Goal: Check status: Check status

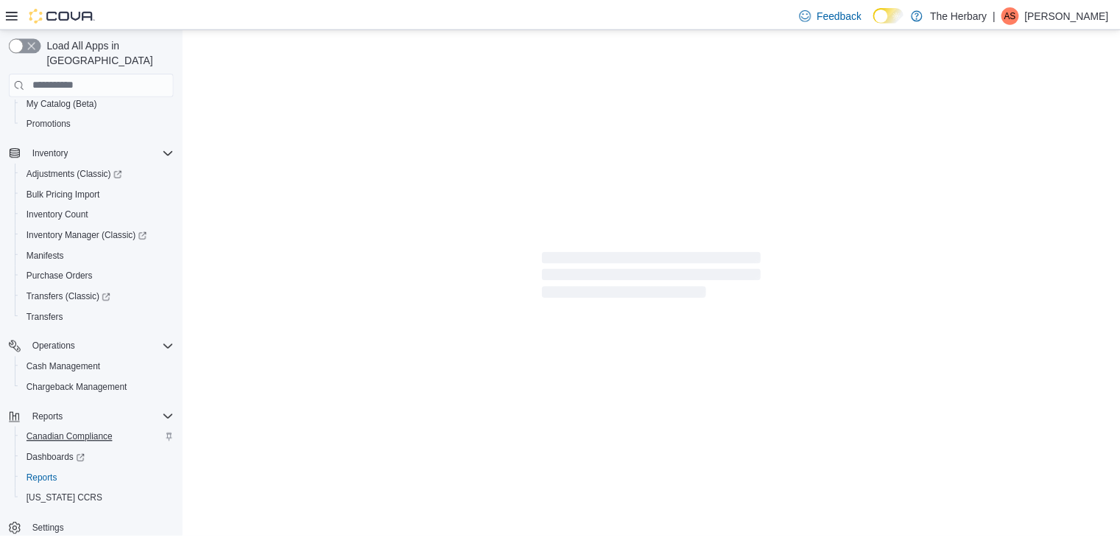
scroll to position [166, 0]
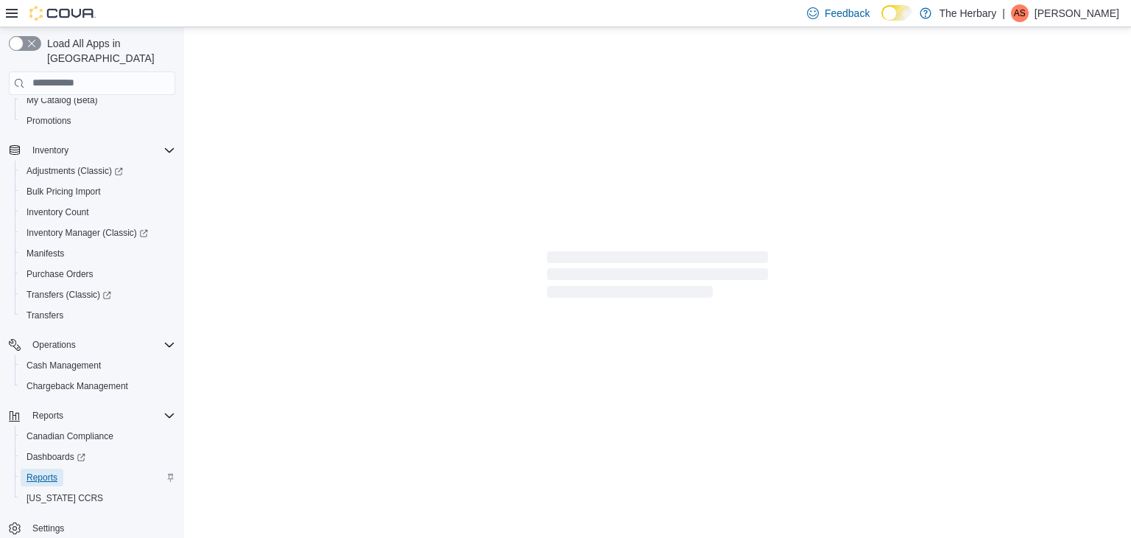
click at [57, 469] on link "Reports" at bounding box center [42, 478] width 43 height 18
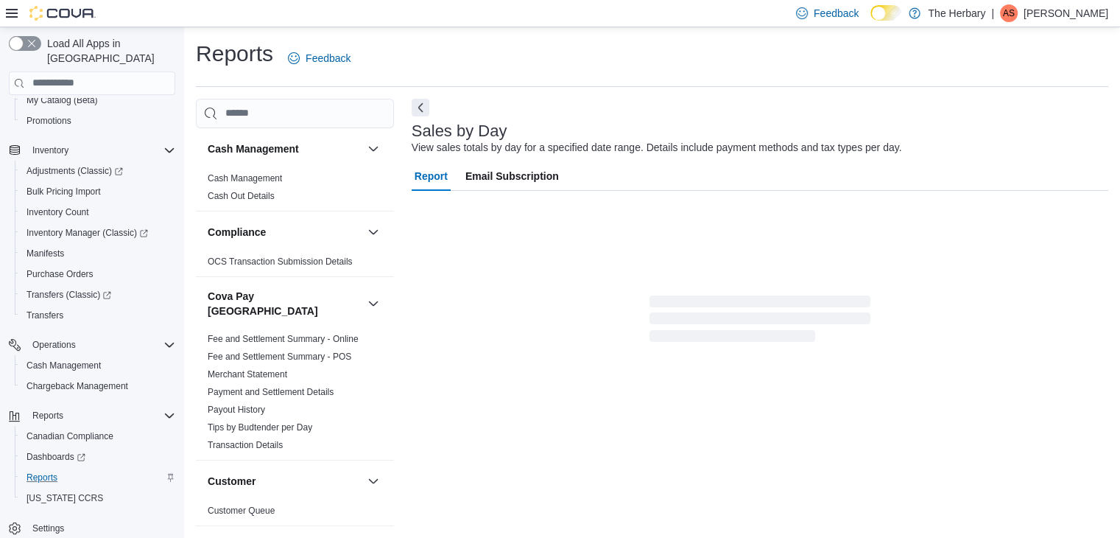
scroll to position [5, 0]
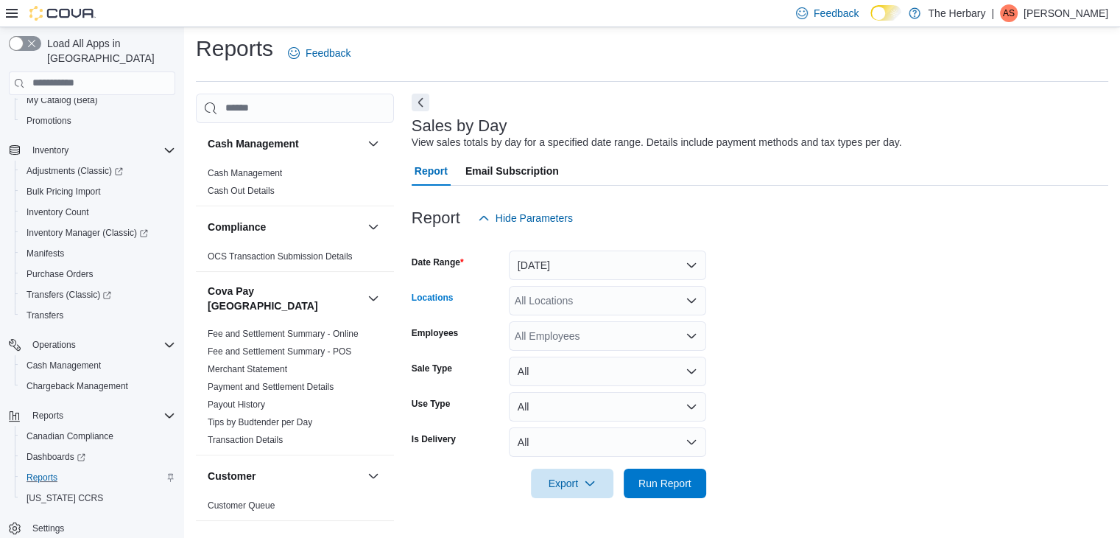
click at [555, 305] on div "All Locations" at bounding box center [607, 300] width 197 height 29
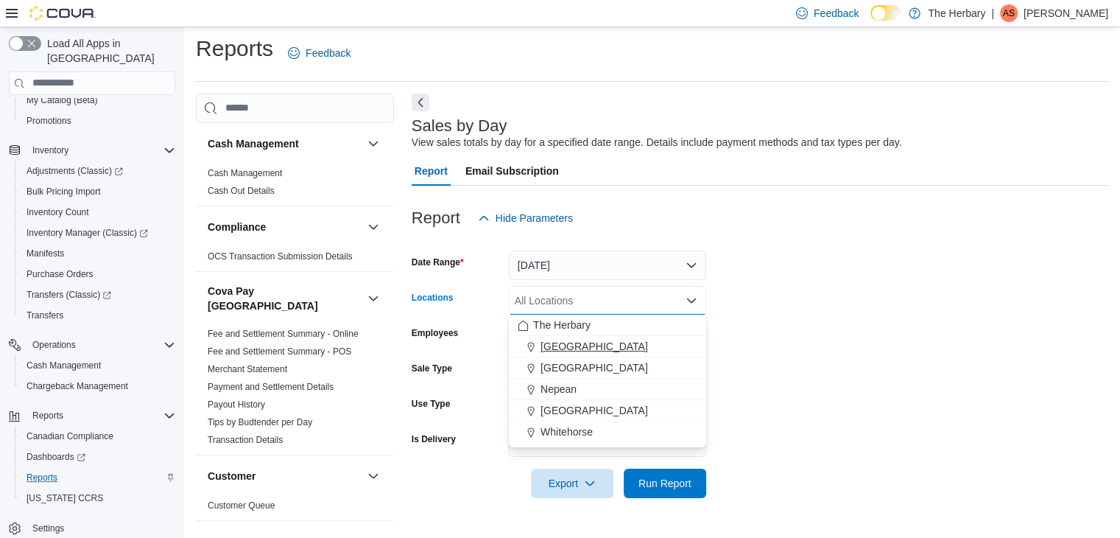
click at [545, 349] on span "[GEOGRAPHIC_DATA]" at bounding box center [595, 346] width 108 height 15
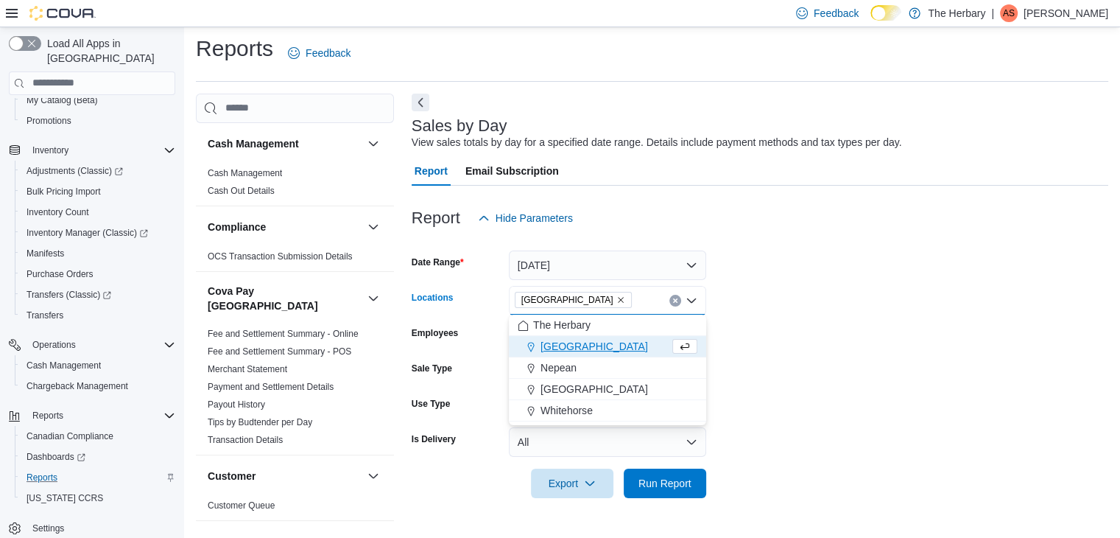
click at [829, 359] on form "Date Range [DATE] Locations [GEOGRAPHIC_DATA] Combo box. Selected. [GEOGRAPHIC_…" at bounding box center [760, 365] width 697 height 265
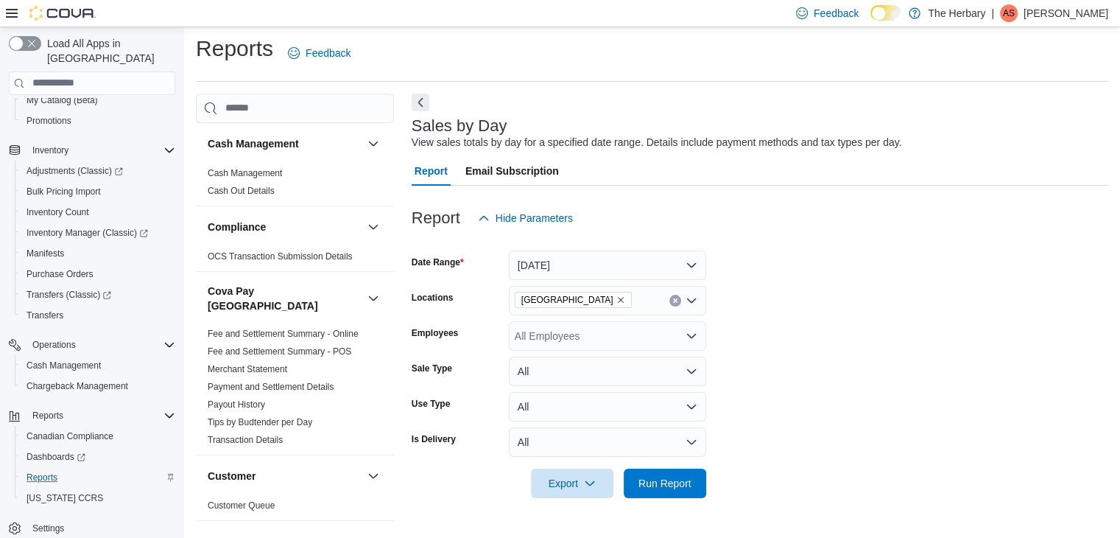
click at [667, 501] on div at bounding box center [760, 507] width 697 height 18
click at [670, 491] on span "Run Report" at bounding box center [665, 482] width 65 height 29
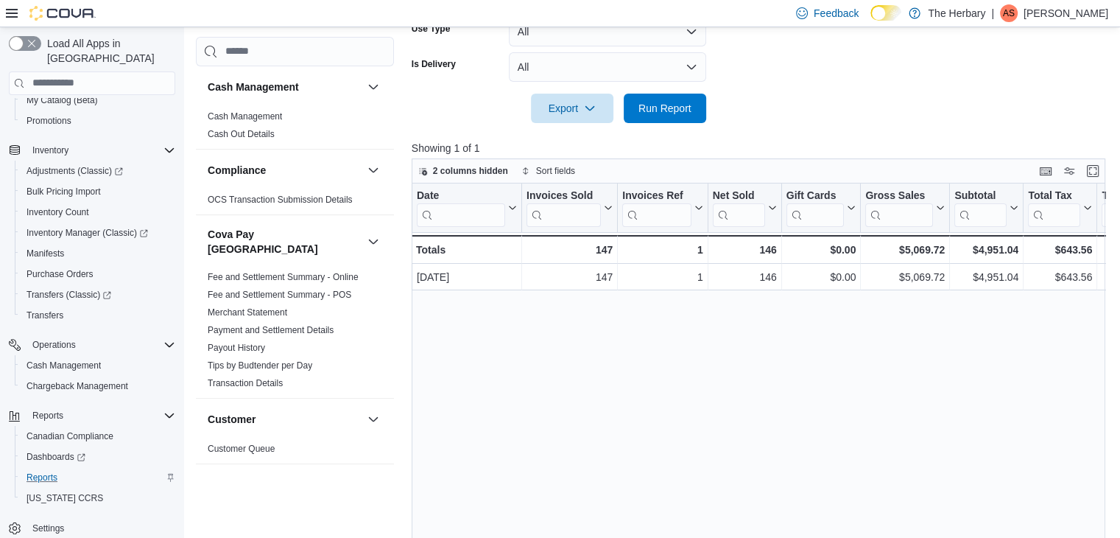
scroll to position [442, 0]
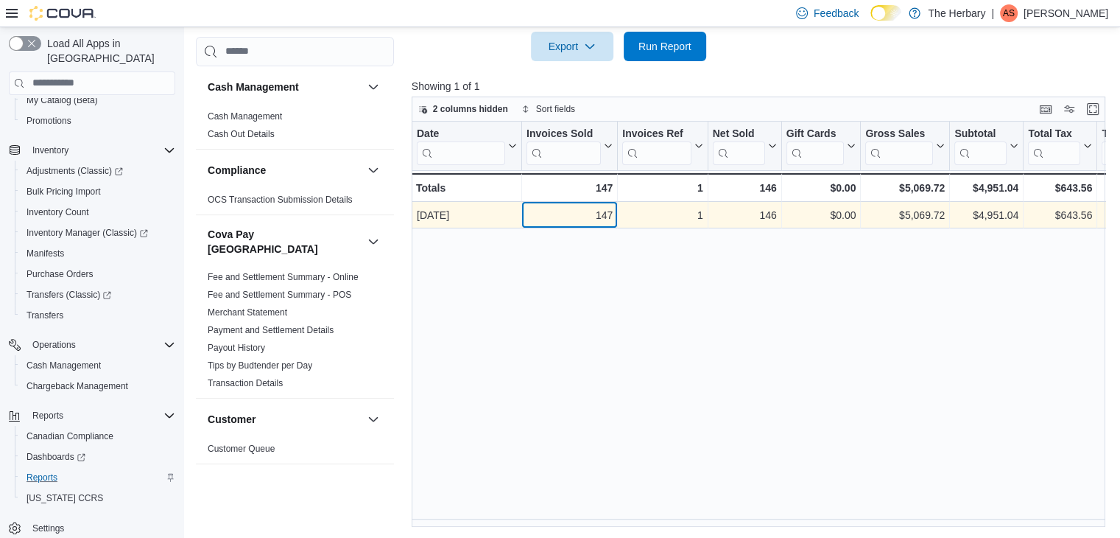
click at [588, 208] on div "147" at bounding box center [570, 215] width 86 height 18
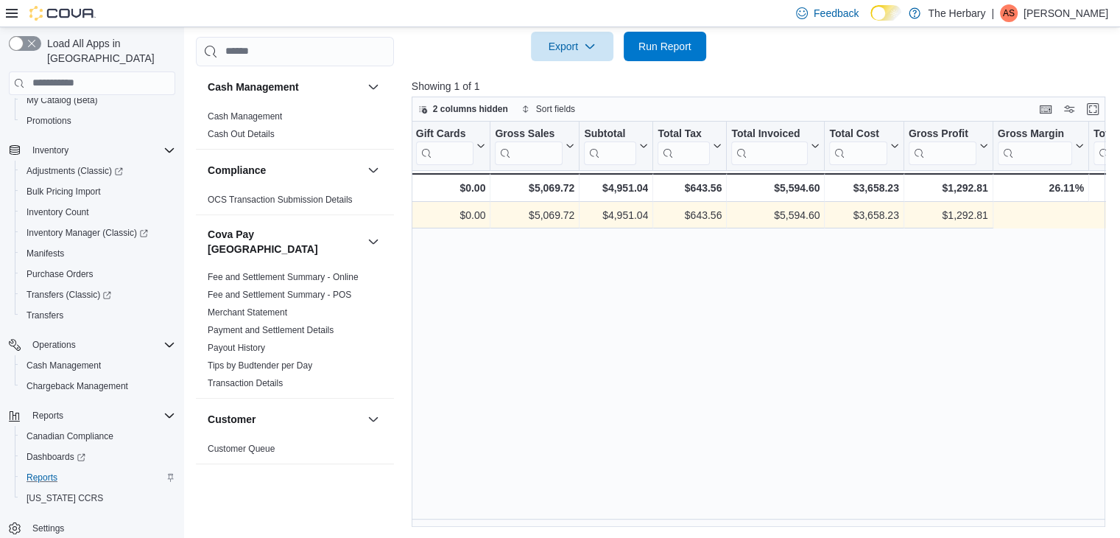
scroll to position [0, 0]
